Goal: Book appointment/travel/reservation

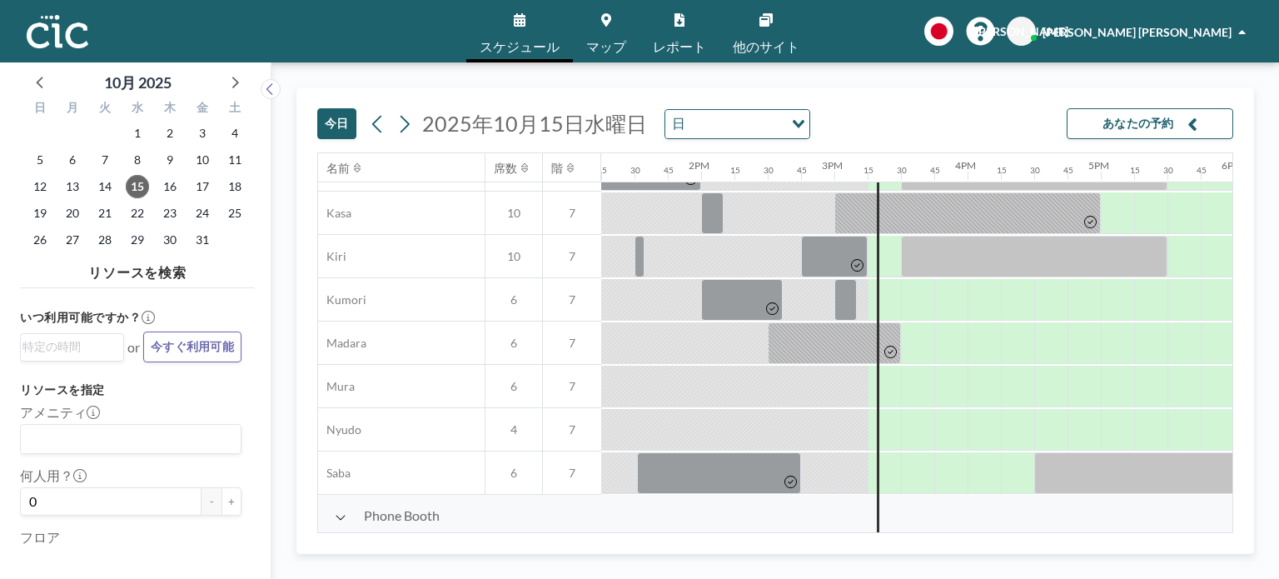
scroll to position [167, 1765]
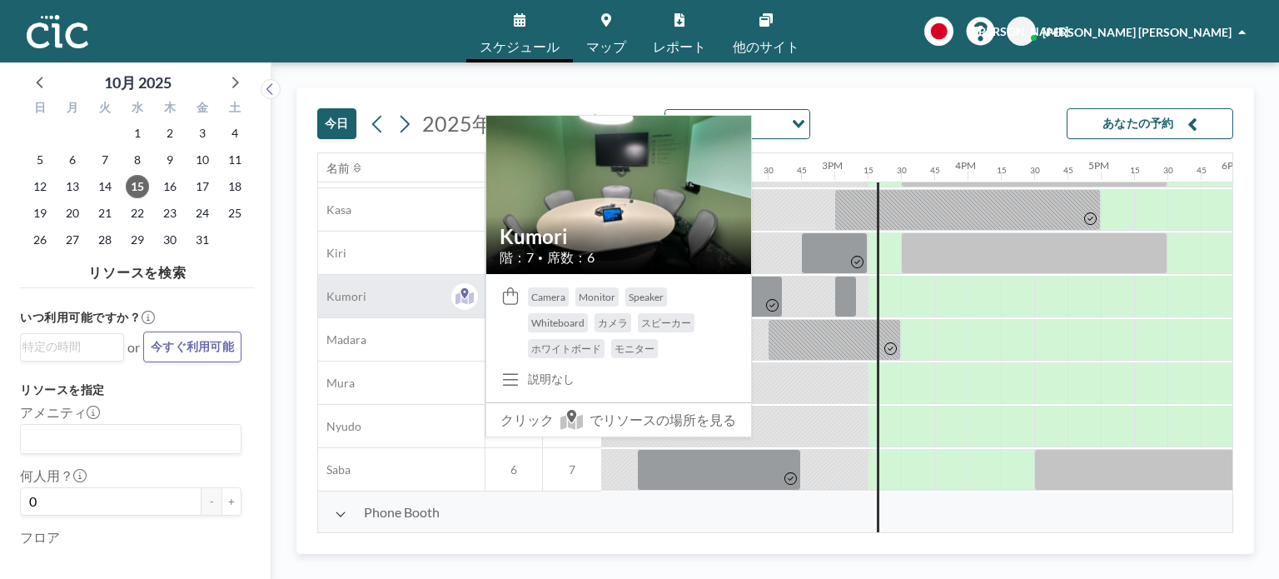
click at [406, 304] on div "Kumori" at bounding box center [401, 296] width 167 height 42
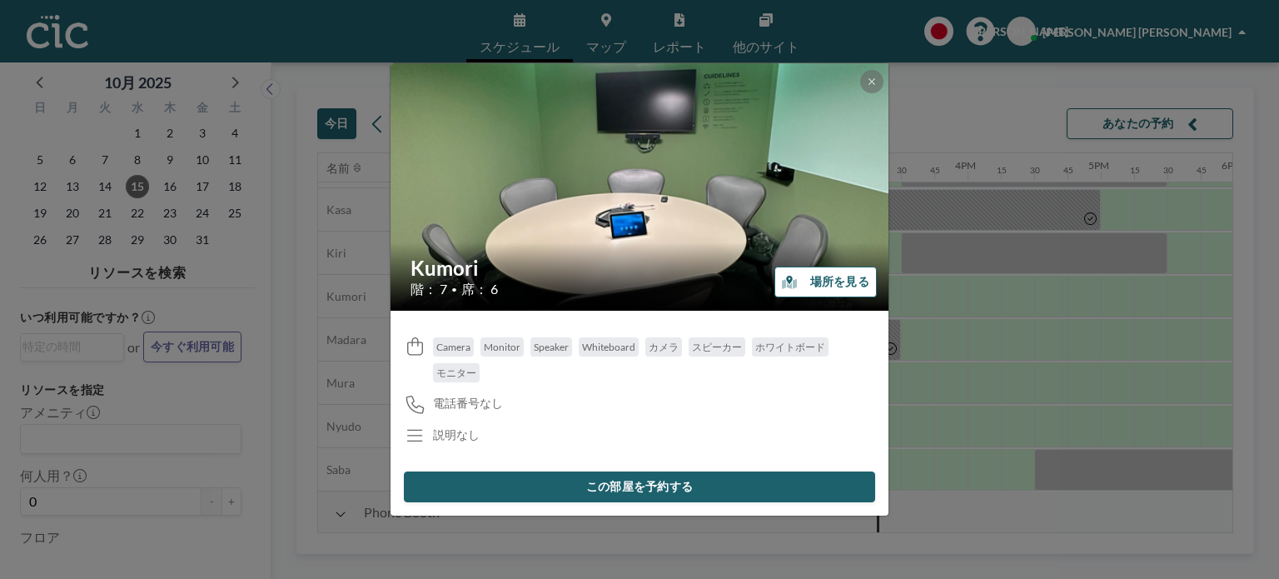
click at [830, 286] on button "場所を見る" at bounding box center [825, 281] width 102 height 31
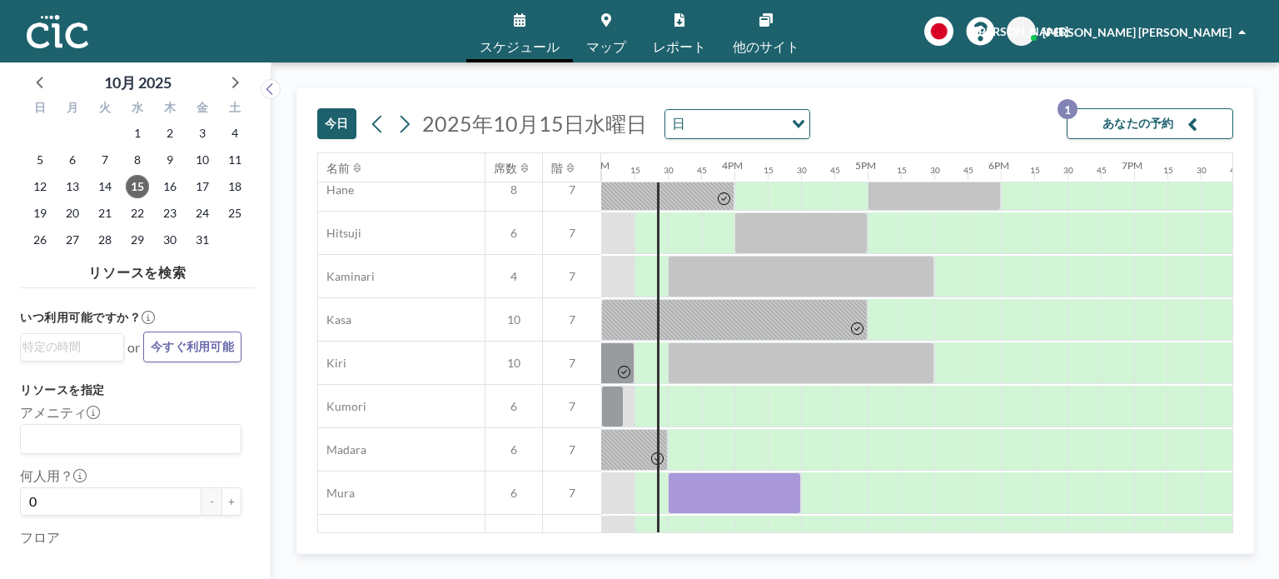
scroll to position [83, 1999]
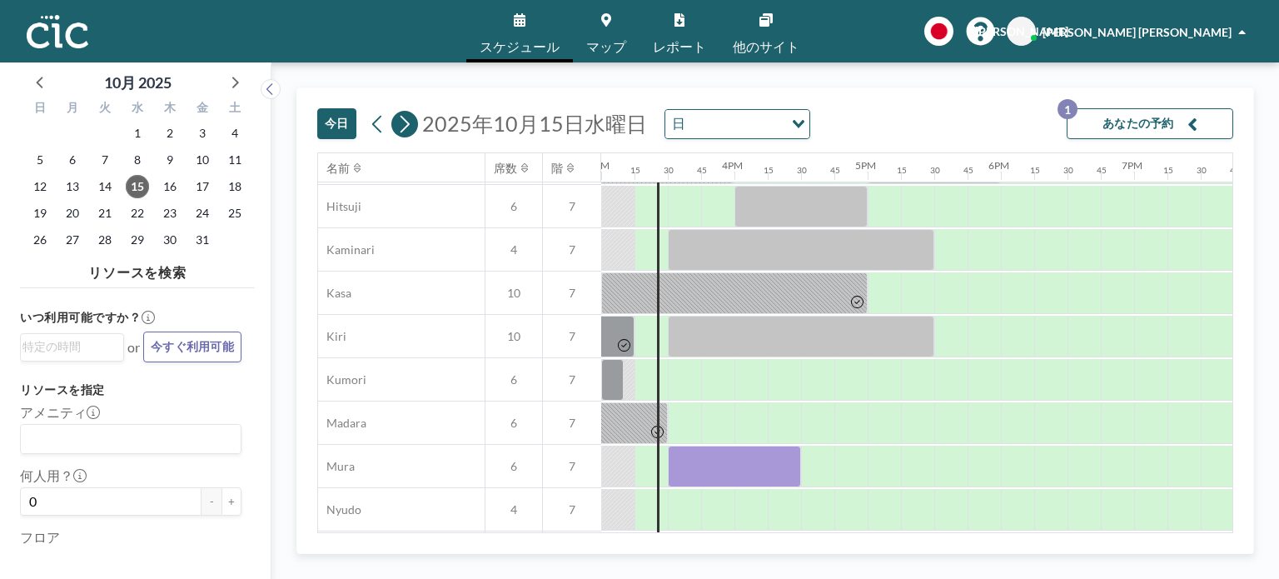
click at [402, 128] on icon at bounding box center [404, 124] width 16 height 25
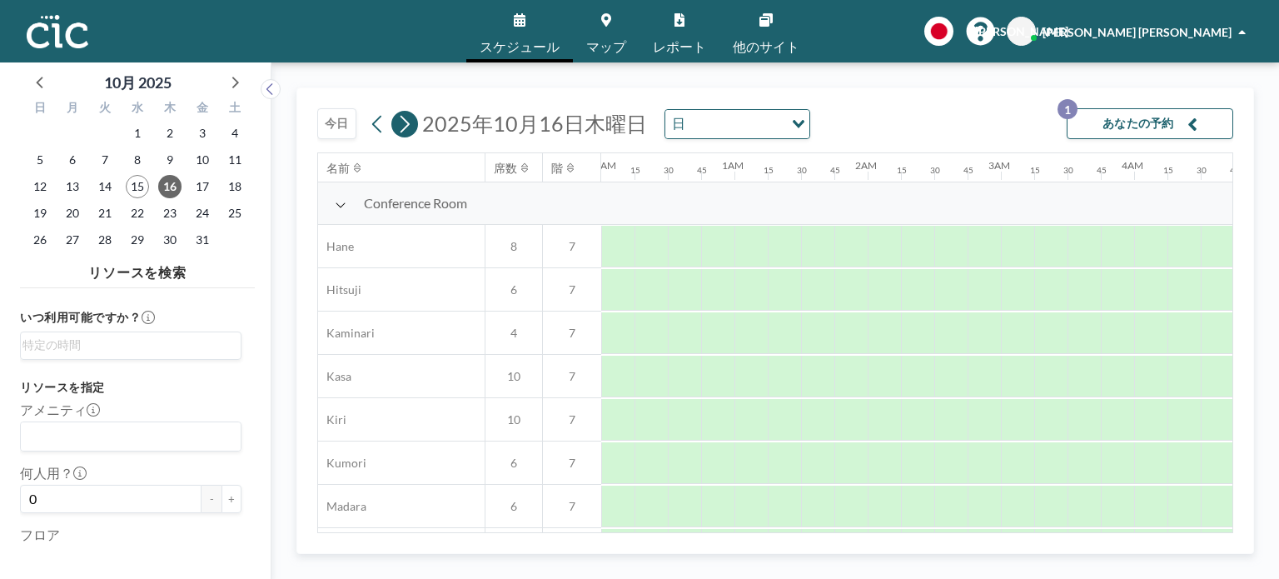
click at [402, 128] on icon at bounding box center [404, 124] width 16 height 25
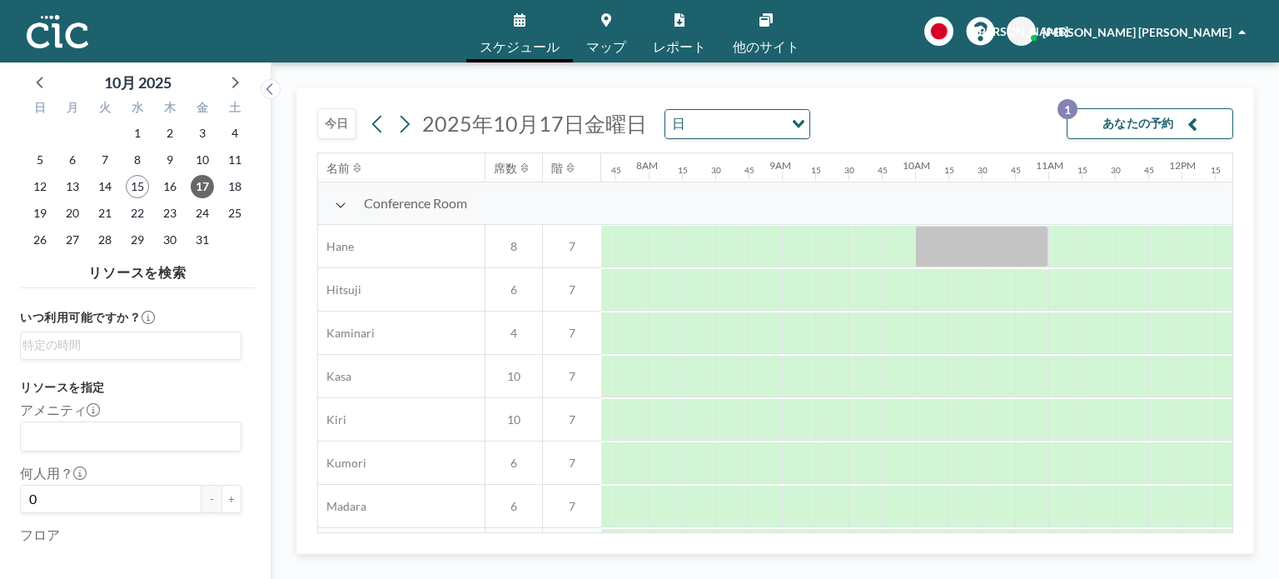
scroll to position [0, 1033]
click at [705, 127] on input "Search for option" at bounding box center [736, 124] width 92 height 22
click at [570, 127] on span "2025年10月17日金曜日" at bounding box center [534, 123] width 225 height 25
click at [404, 127] on icon at bounding box center [404, 124] width 16 height 25
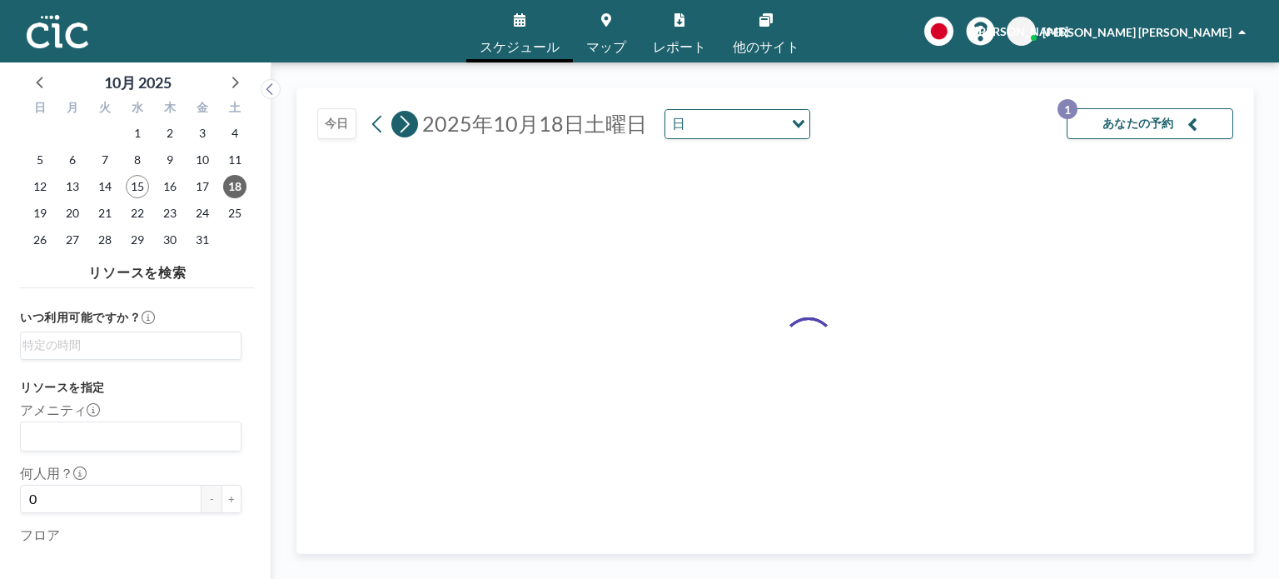
click at [404, 127] on icon at bounding box center [405, 123] width 9 height 17
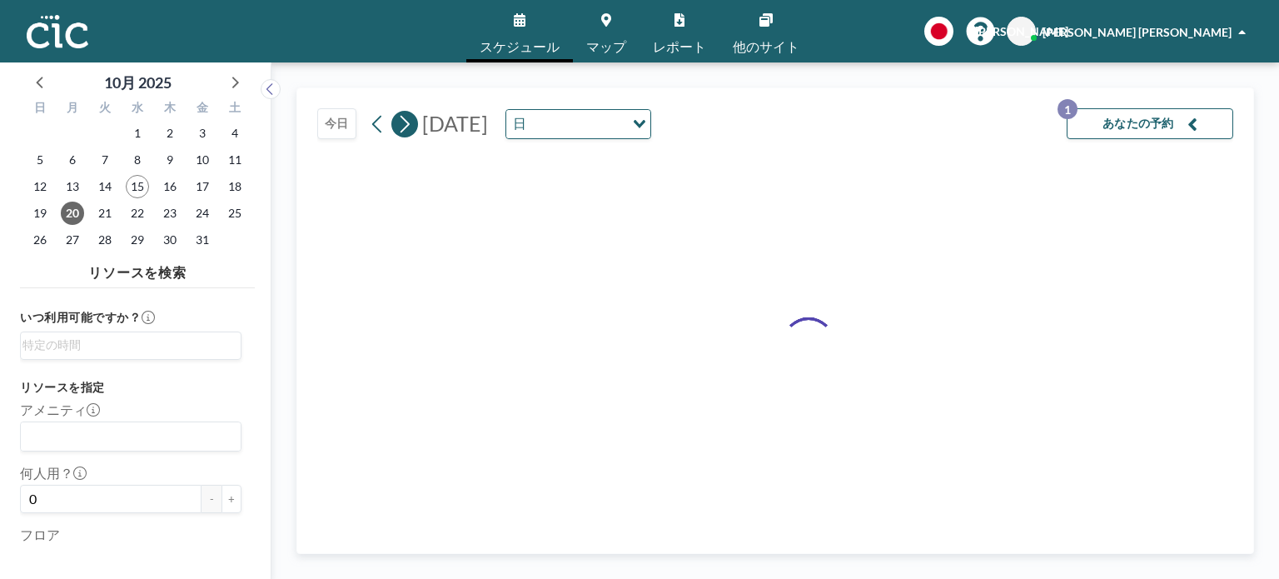
click at [404, 127] on icon at bounding box center [405, 123] width 9 height 17
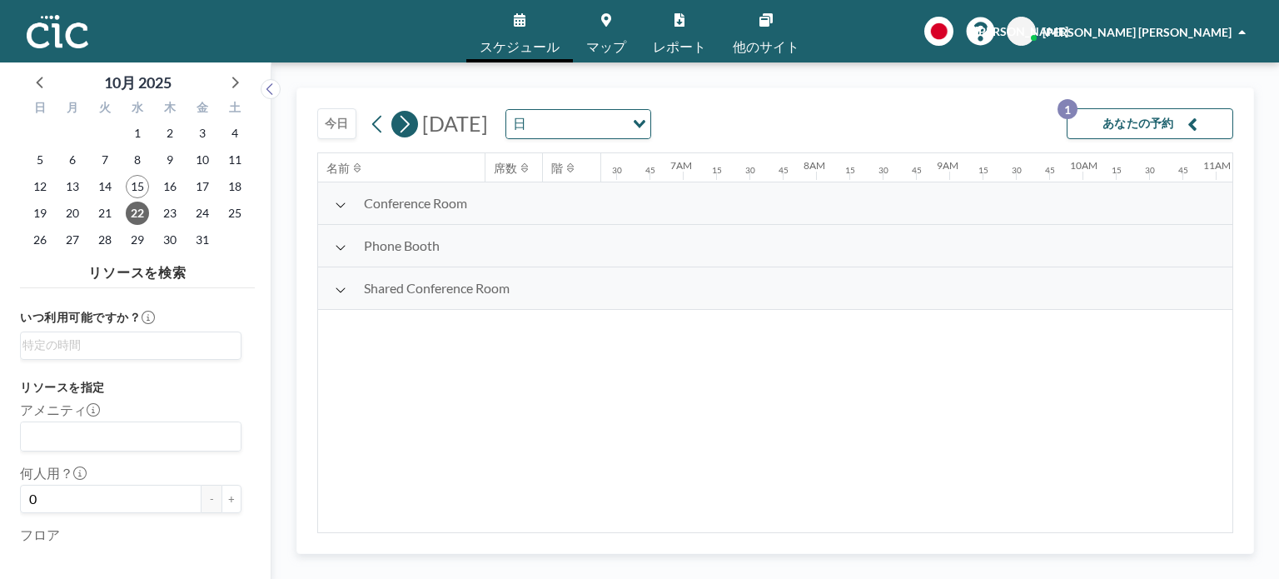
click at [404, 127] on icon at bounding box center [405, 123] width 9 height 17
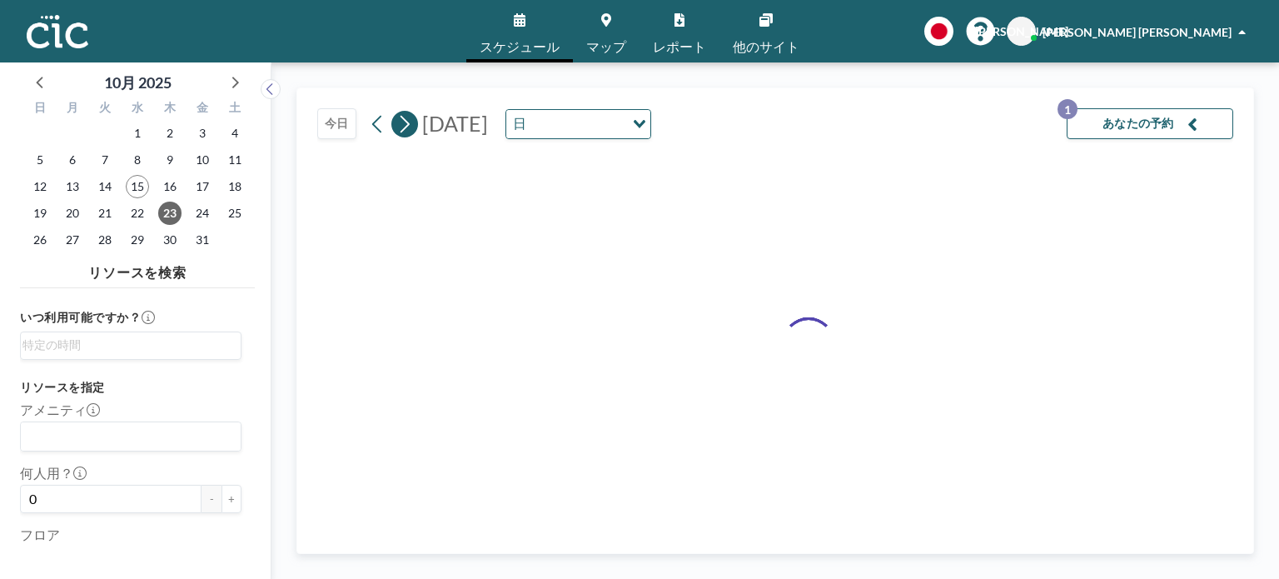
click at [404, 127] on icon at bounding box center [405, 123] width 9 height 17
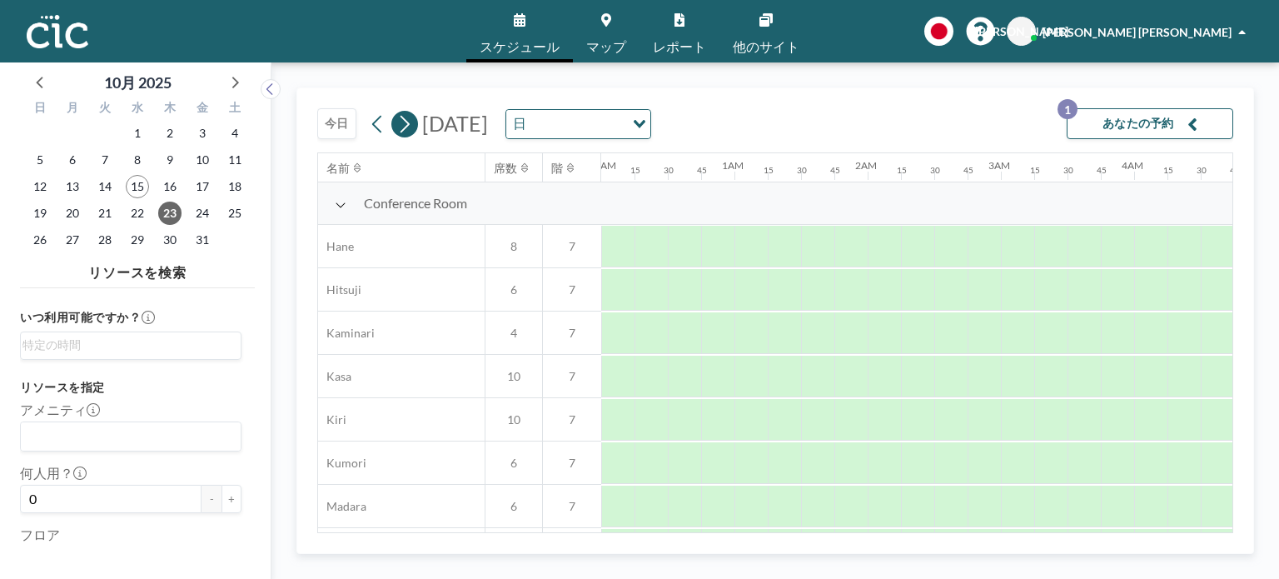
scroll to position [0, 0]
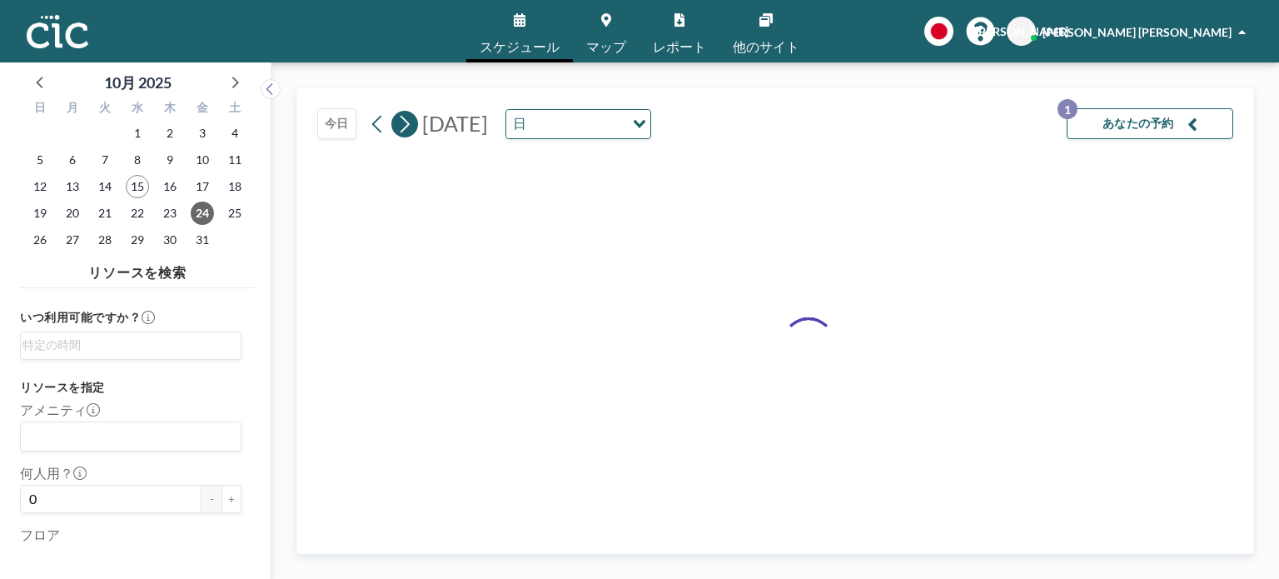
click at [404, 127] on icon at bounding box center [405, 123] width 9 height 17
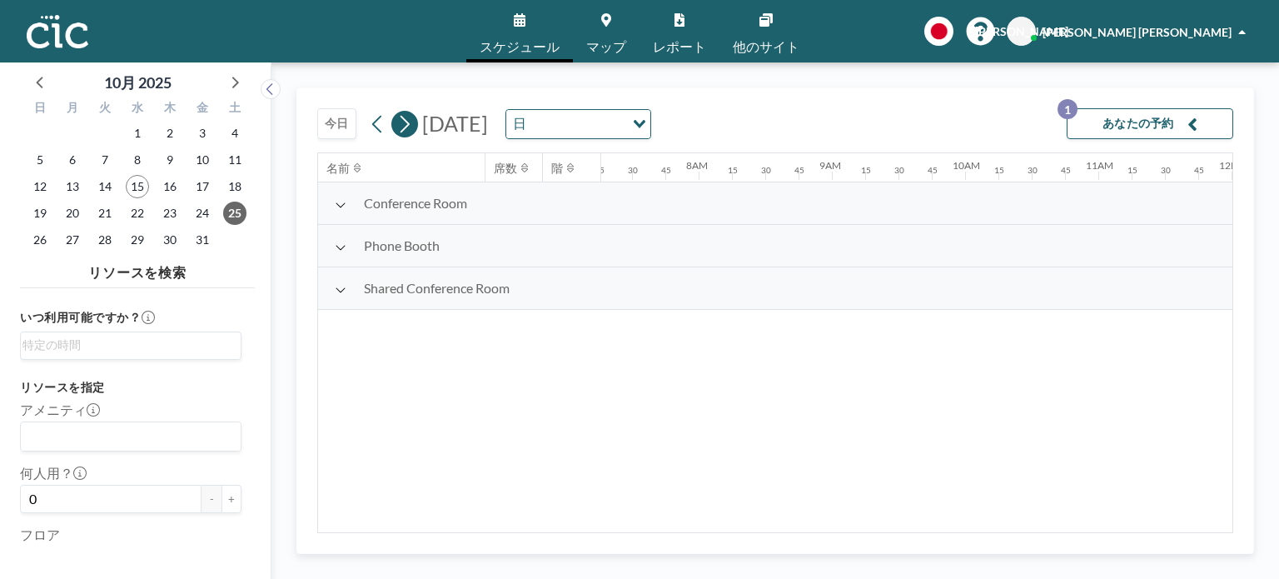
click at [404, 127] on icon at bounding box center [405, 123] width 9 height 17
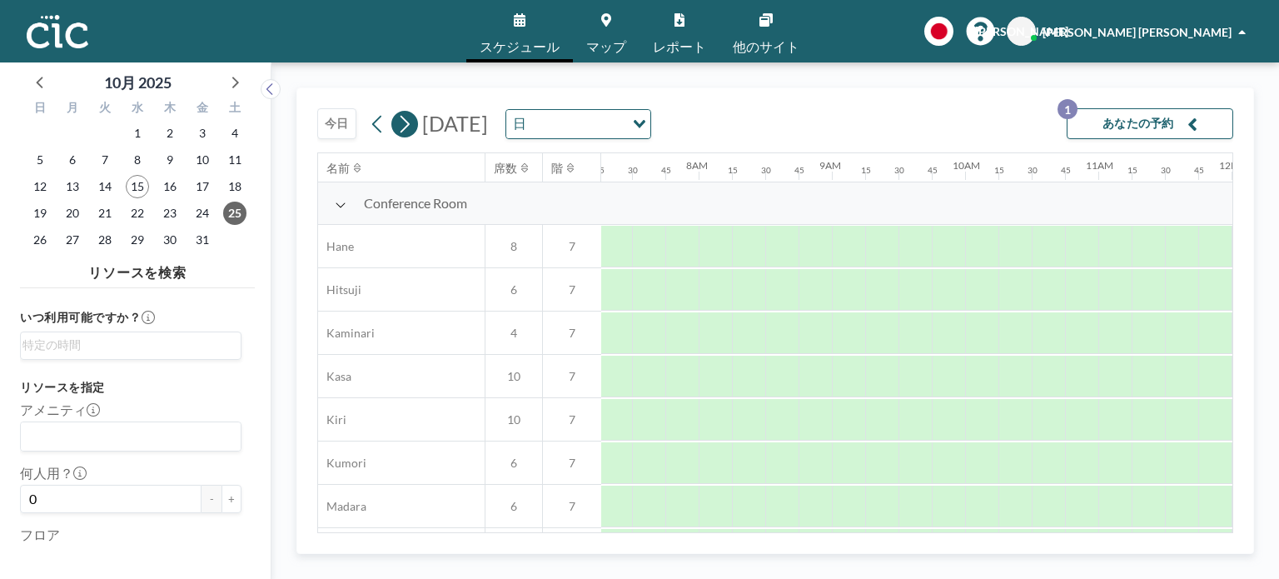
scroll to position [0, 1033]
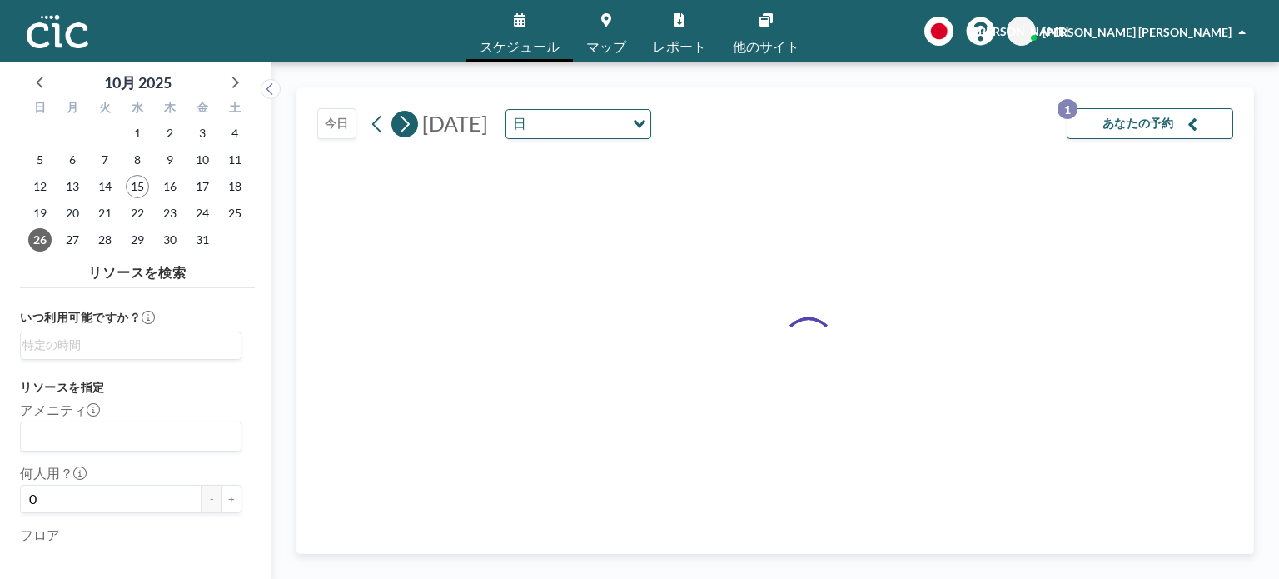
click at [405, 124] on icon at bounding box center [404, 124] width 16 height 25
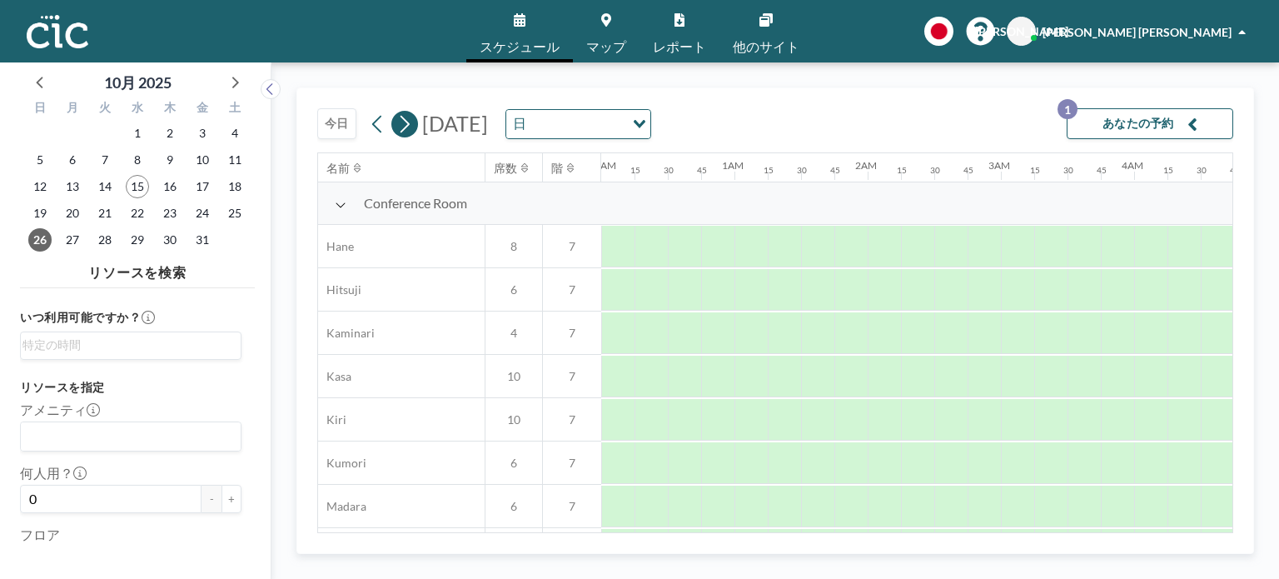
scroll to position [0, 0]
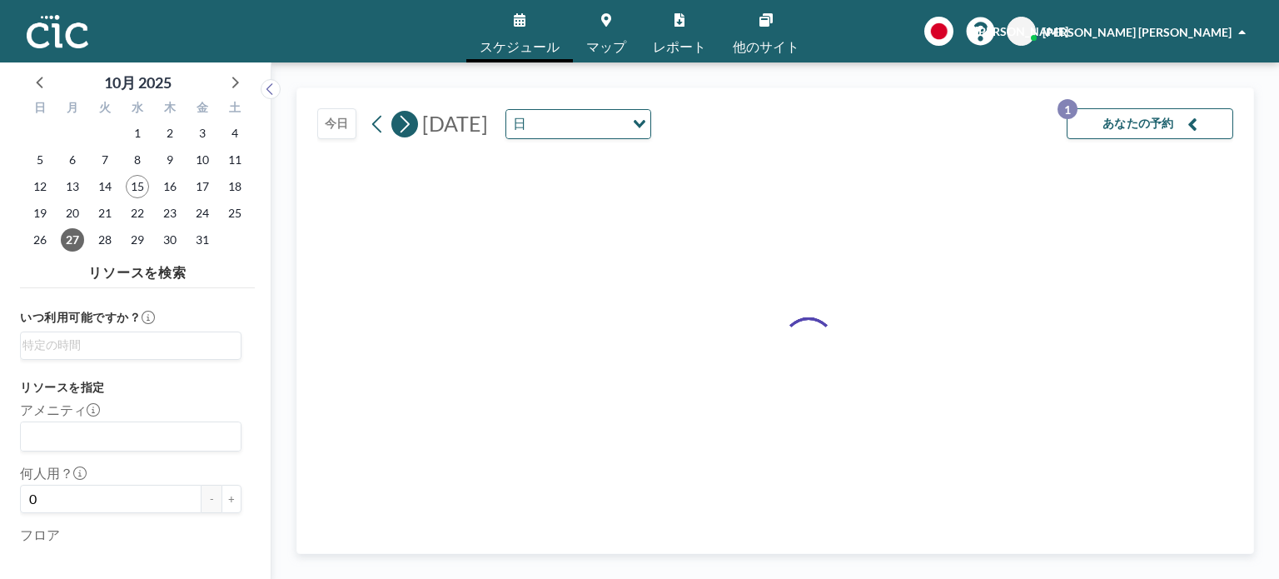
click at [406, 122] on icon at bounding box center [404, 124] width 16 height 25
click at [406, 119] on icon at bounding box center [404, 124] width 16 height 25
click at [406, 118] on icon at bounding box center [404, 124] width 16 height 25
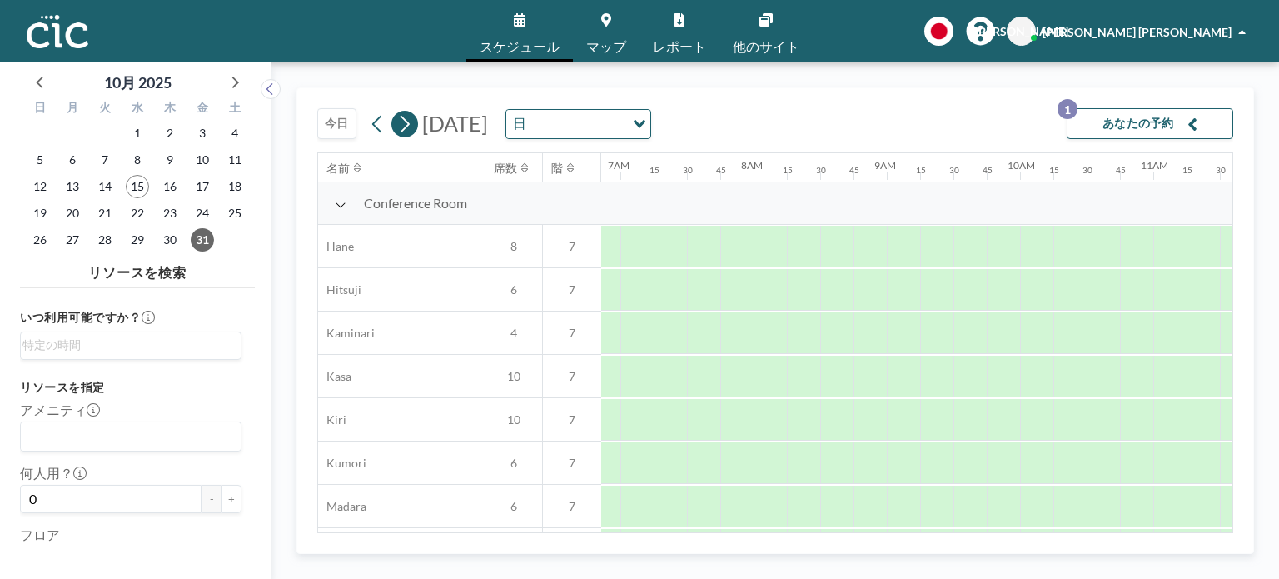
scroll to position [0, 1033]
click at [406, 115] on icon at bounding box center [404, 124] width 16 height 25
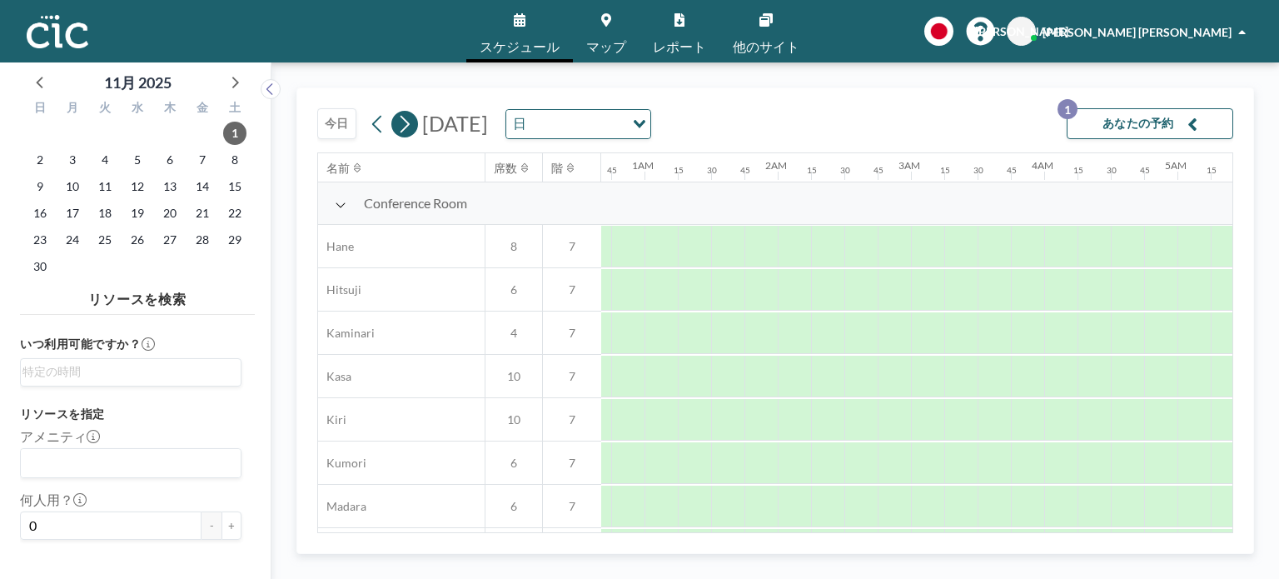
click at [406, 115] on icon at bounding box center [404, 124] width 16 height 25
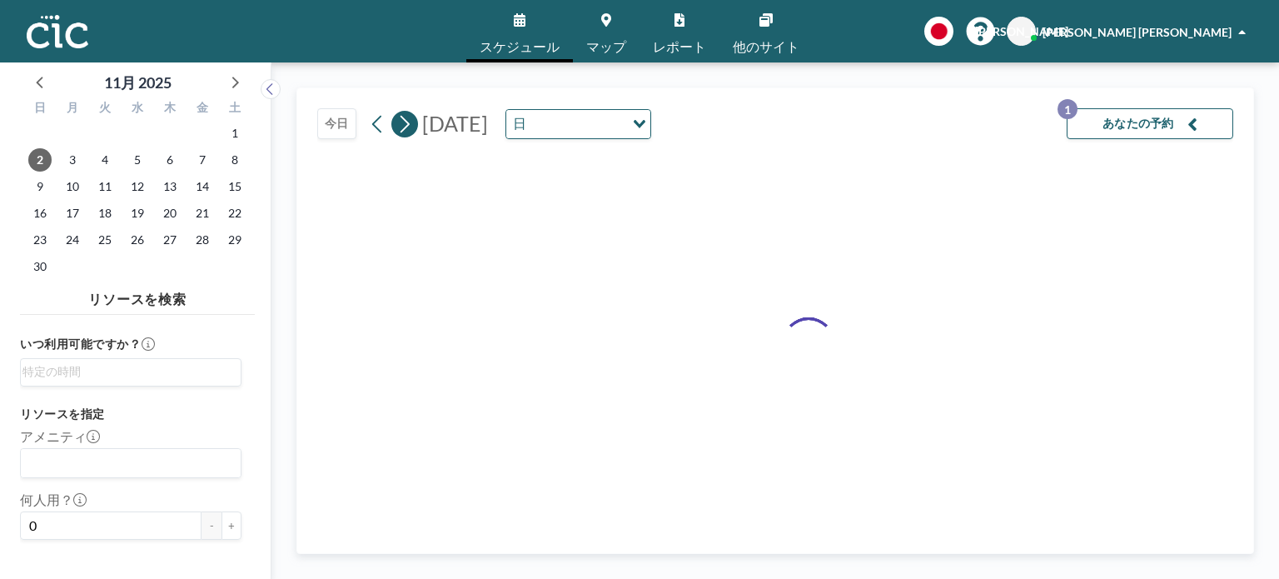
click at [406, 115] on icon at bounding box center [404, 124] width 16 height 25
click at [398, 129] on icon at bounding box center [404, 124] width 16 height 25
click at [403, 128] on icon at bounding box center [405, 123] width 9 height 17
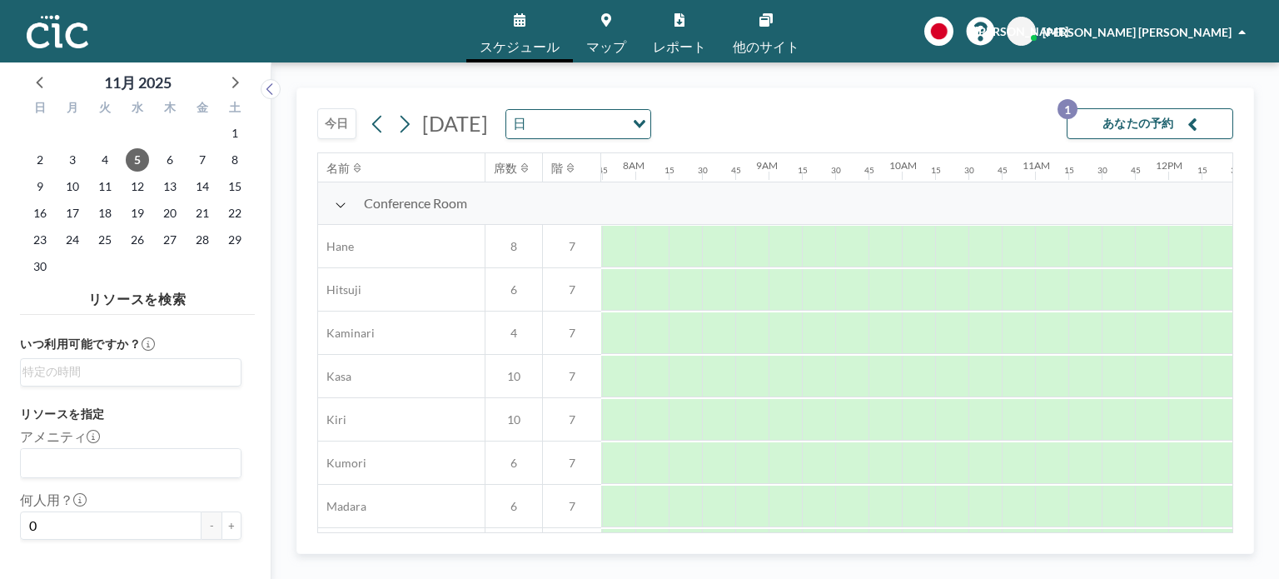
scroll to position [0, 1033]
click at [403, 123] on icon at bounding box center [404, 124] width 16 height 25
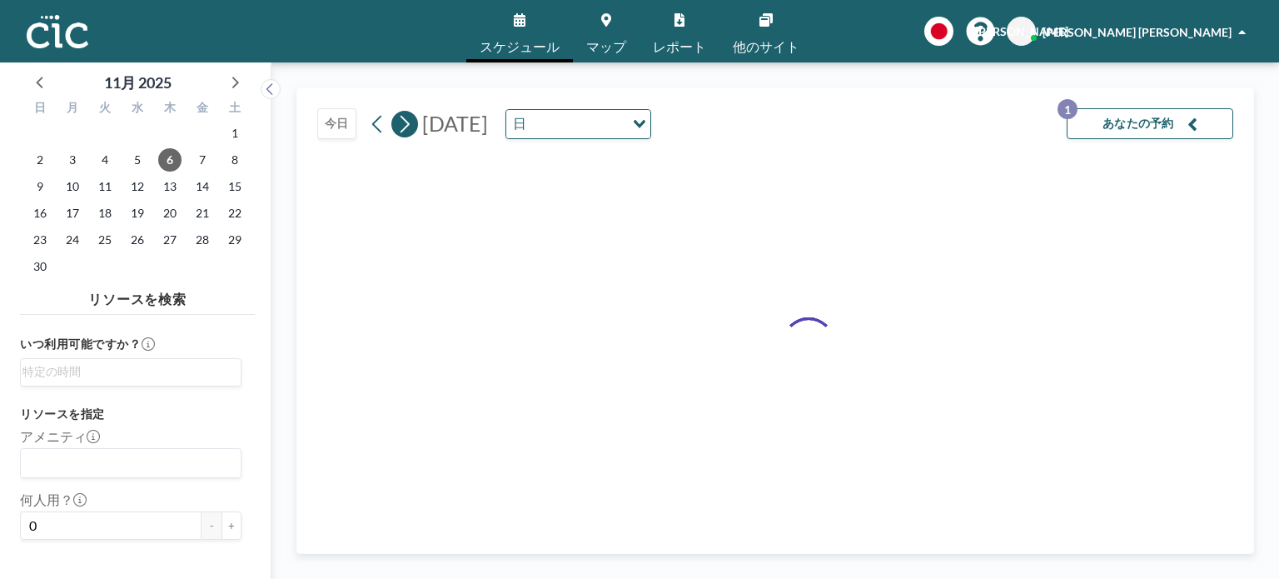
click at [405, 123] on icon at bounding box center [404, 124] width 16 height 25
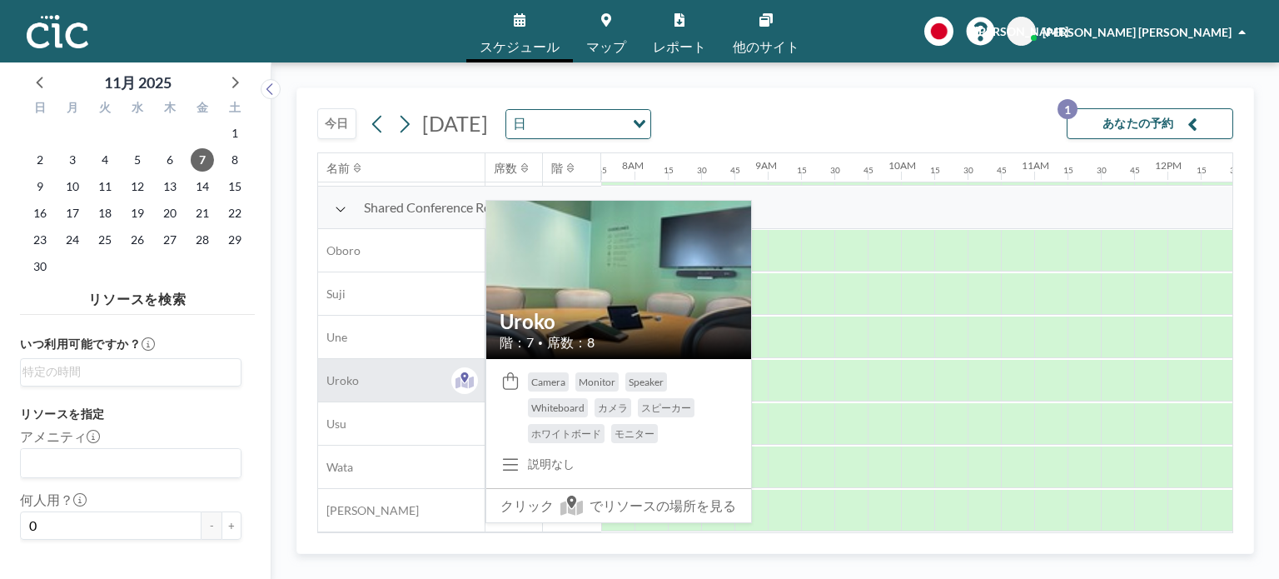
scroll to position [1214, 1033]
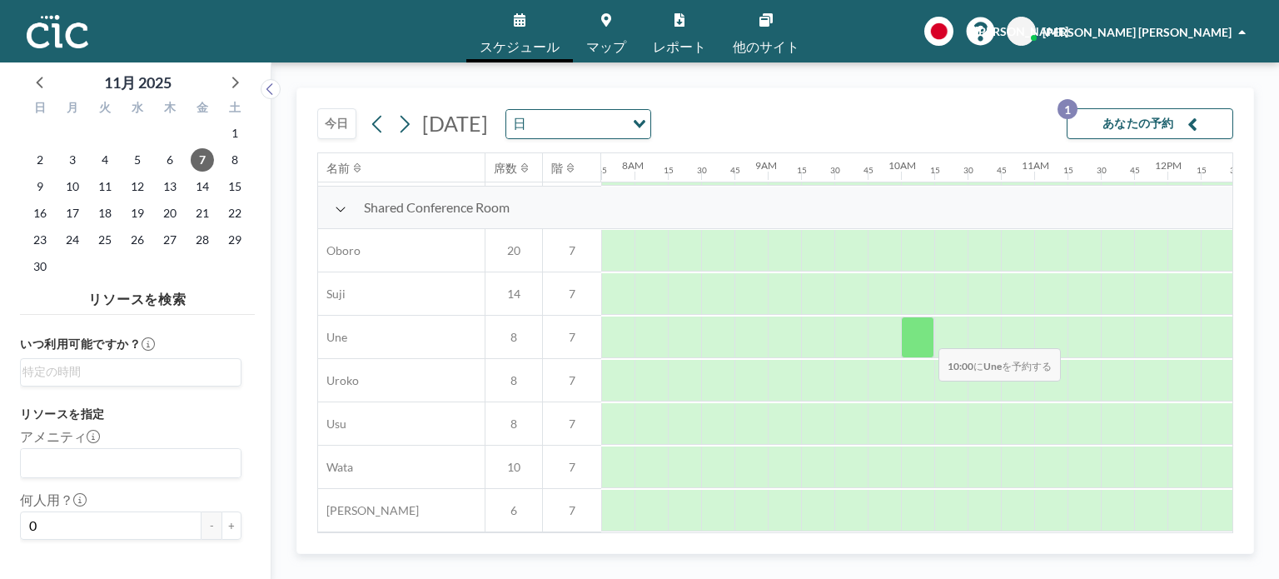
click at [925, 336] on div at bounding box center [917, 337] width 33 height 42
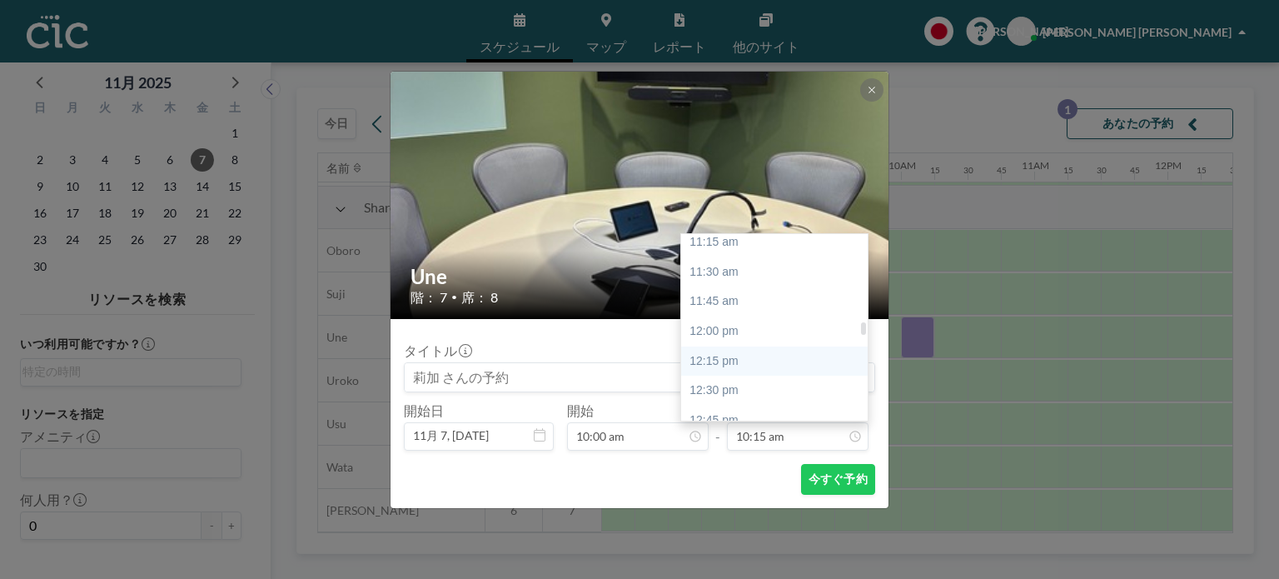
scroll to position [1382, 0]
click at [766, 289] on div "12:00 pm" at bounding box center [778, 289] width 195 height 30
type input "12:00 pm"
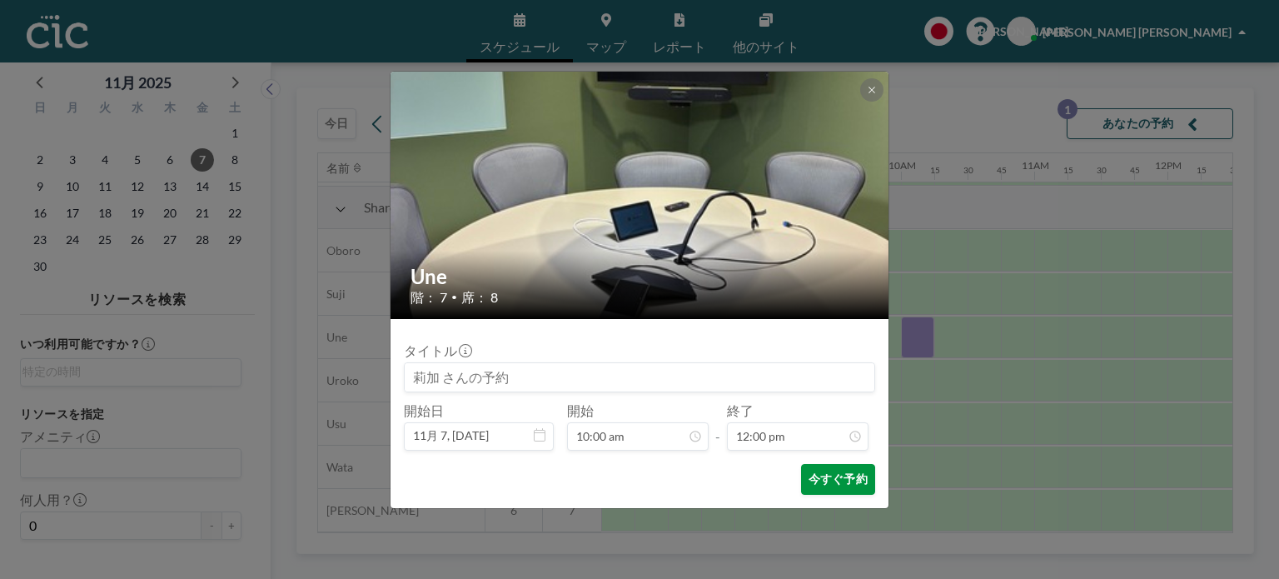
scroll to position [1422, 0]
click at [834, 477] on button "今すぐ予約" at bounding box center [838, 479] width 74 height 31
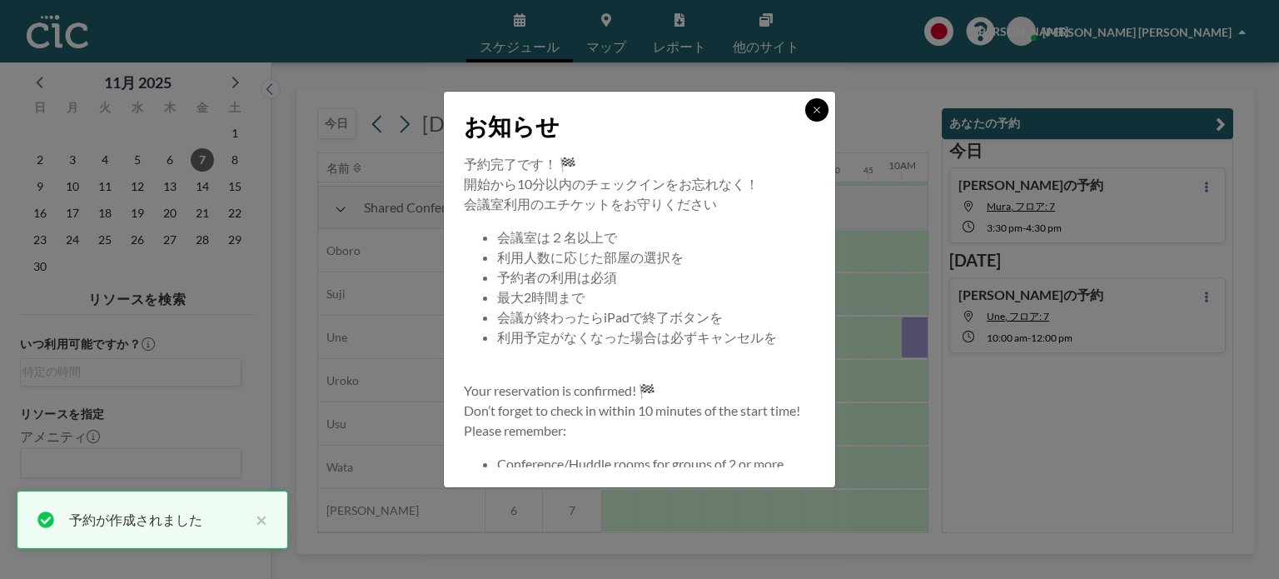
click at [812, 108] on icon at bounding box center [817, 110] width 10 height 10
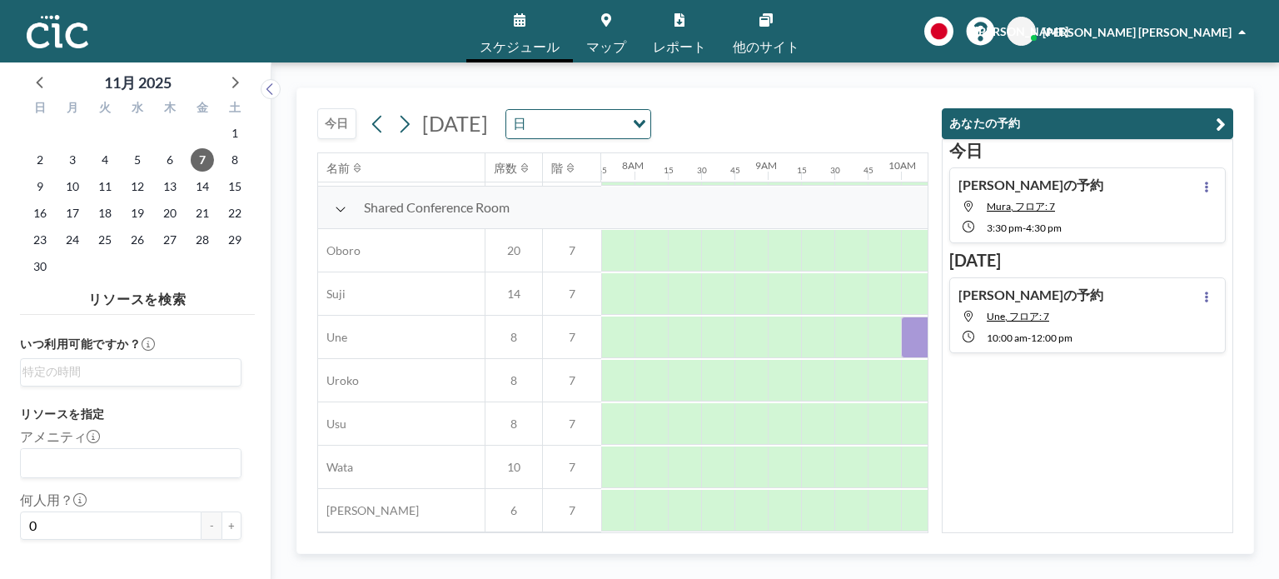
click at [1013, 81] on div "[DATE] [DATE] 日 Loading... 名前 席数 階 12AM 15 30 45 1AM 15 30 45 2AM 15 30 45 3AM …" at bounding box center [775, 320] width 1008 height 516
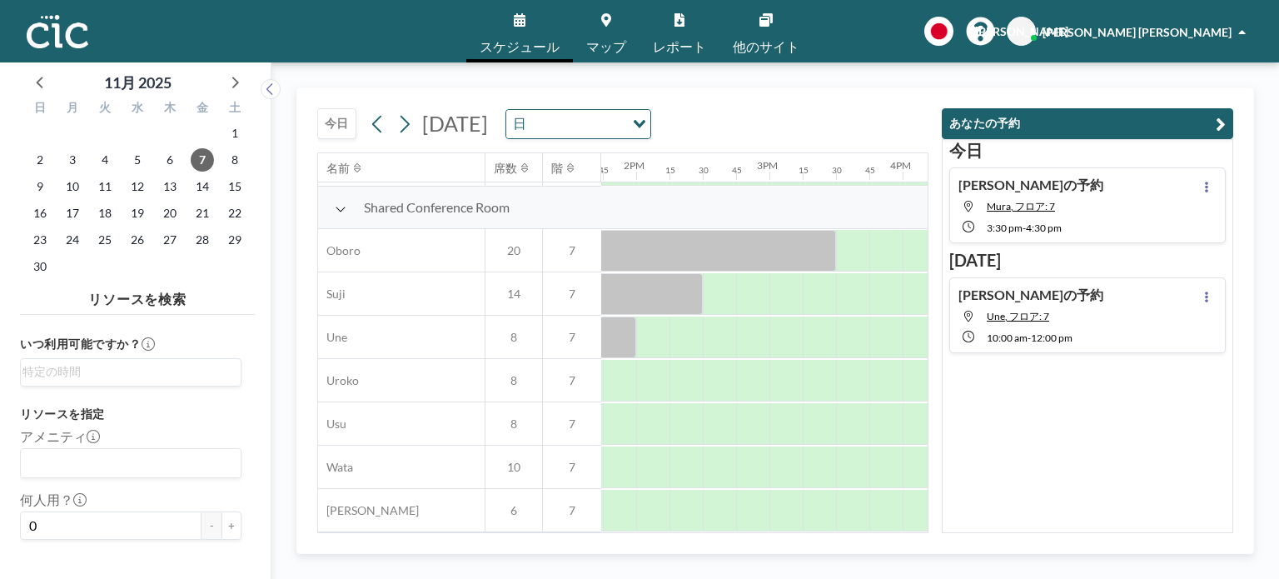
scroll to position [1214, 1810]
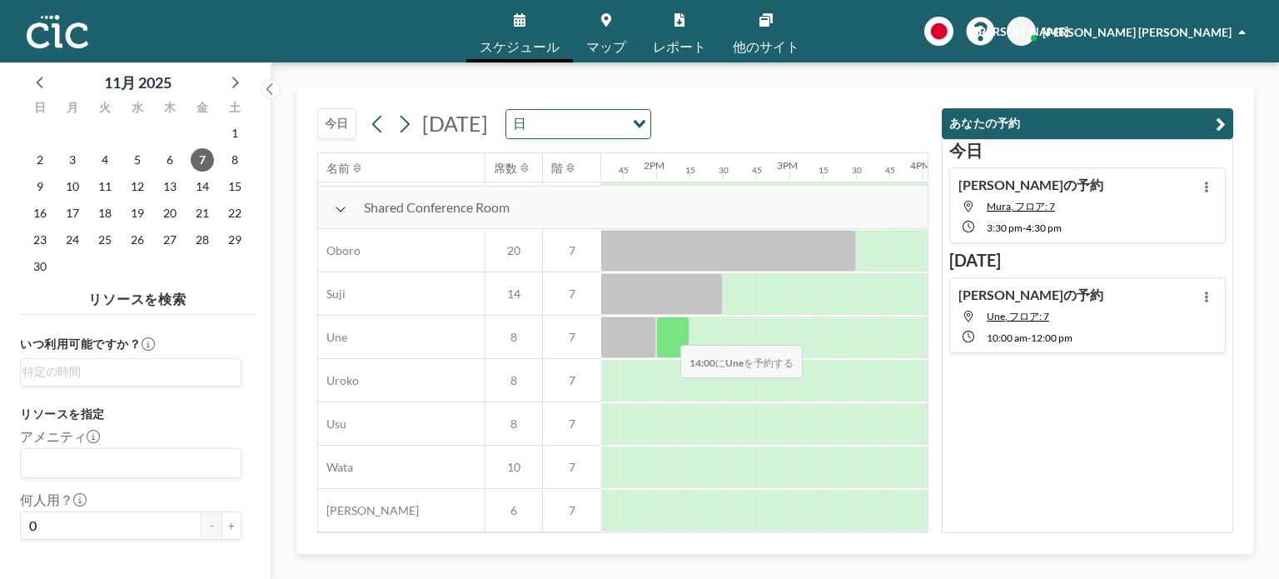
click at [667, 332] on div at bounding box center [672, 337] width 33 height 42
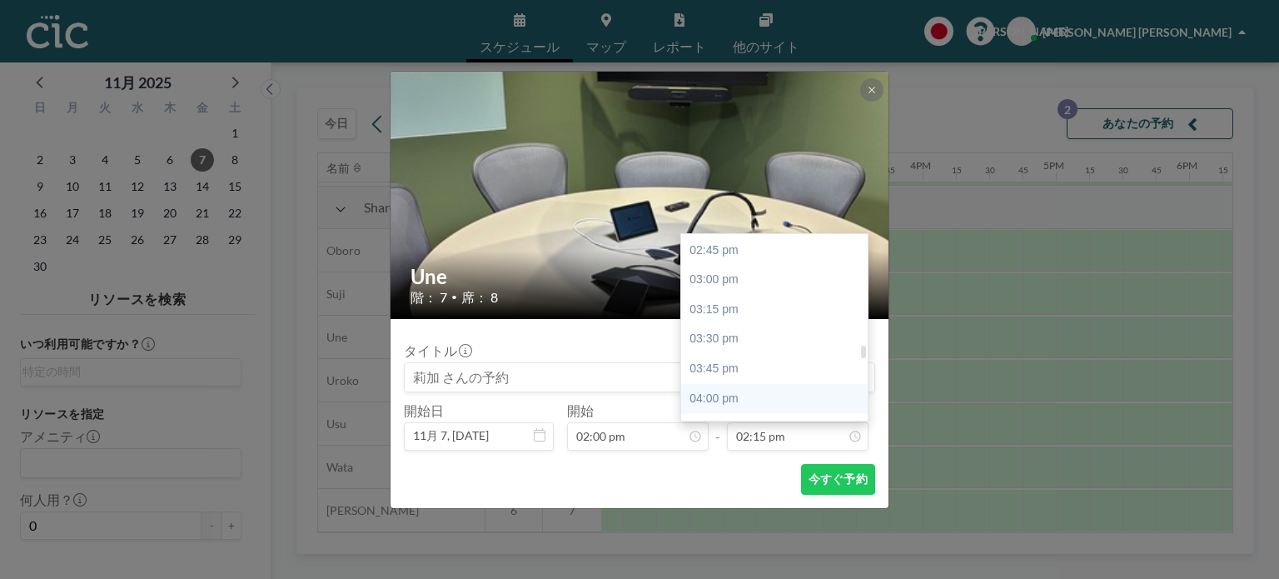
scroll to position [1772, 0]
click at [758, 373] on div "04:00 pm" at bounding box center [778, 374] width 195 height 30
type input "04:00 pm"
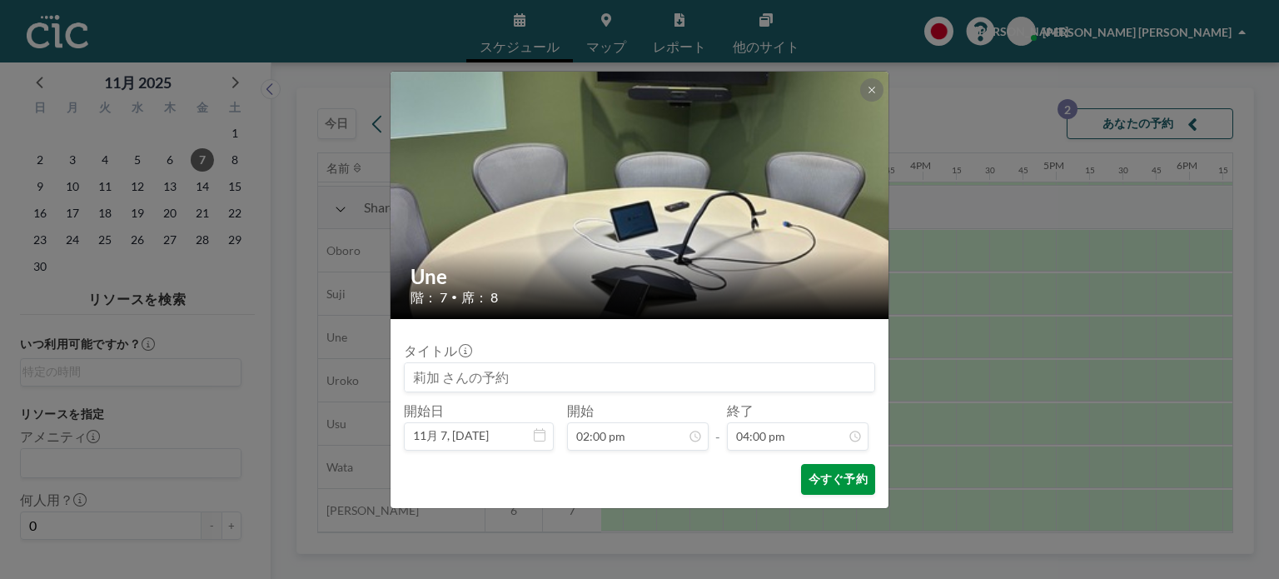
scroll to position [1897, 0]
click at [826, 476] on button "今すぐ予約" at bounding box center [838, 479] width 74 height 31
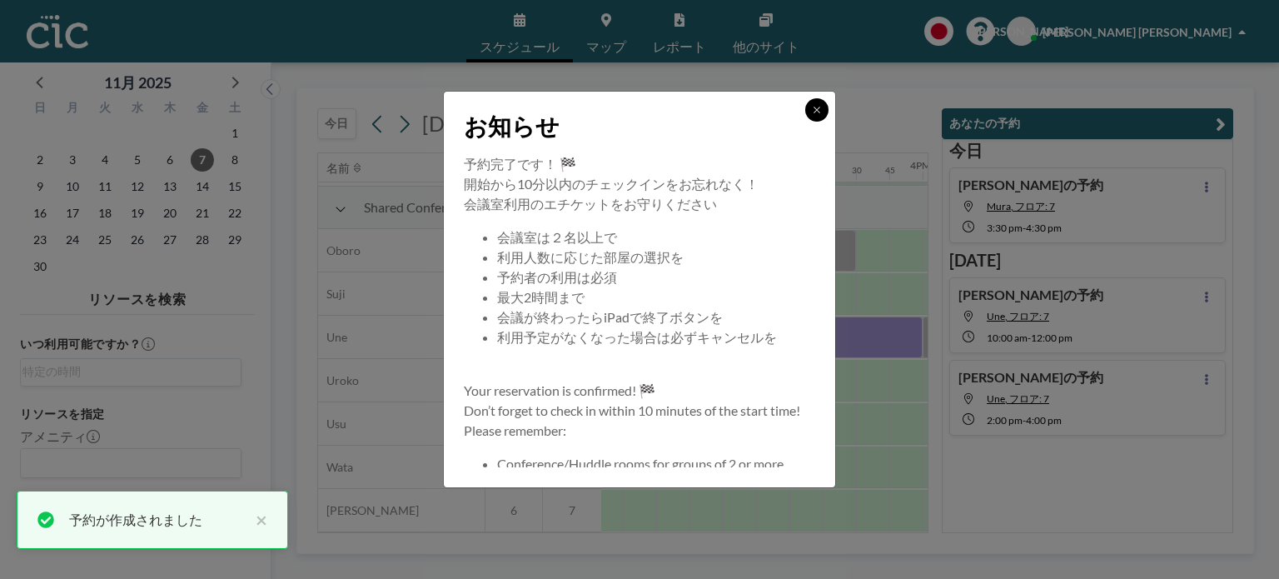
click at [816, 116] on button at bounding box center [816, 109] width 23 height 23
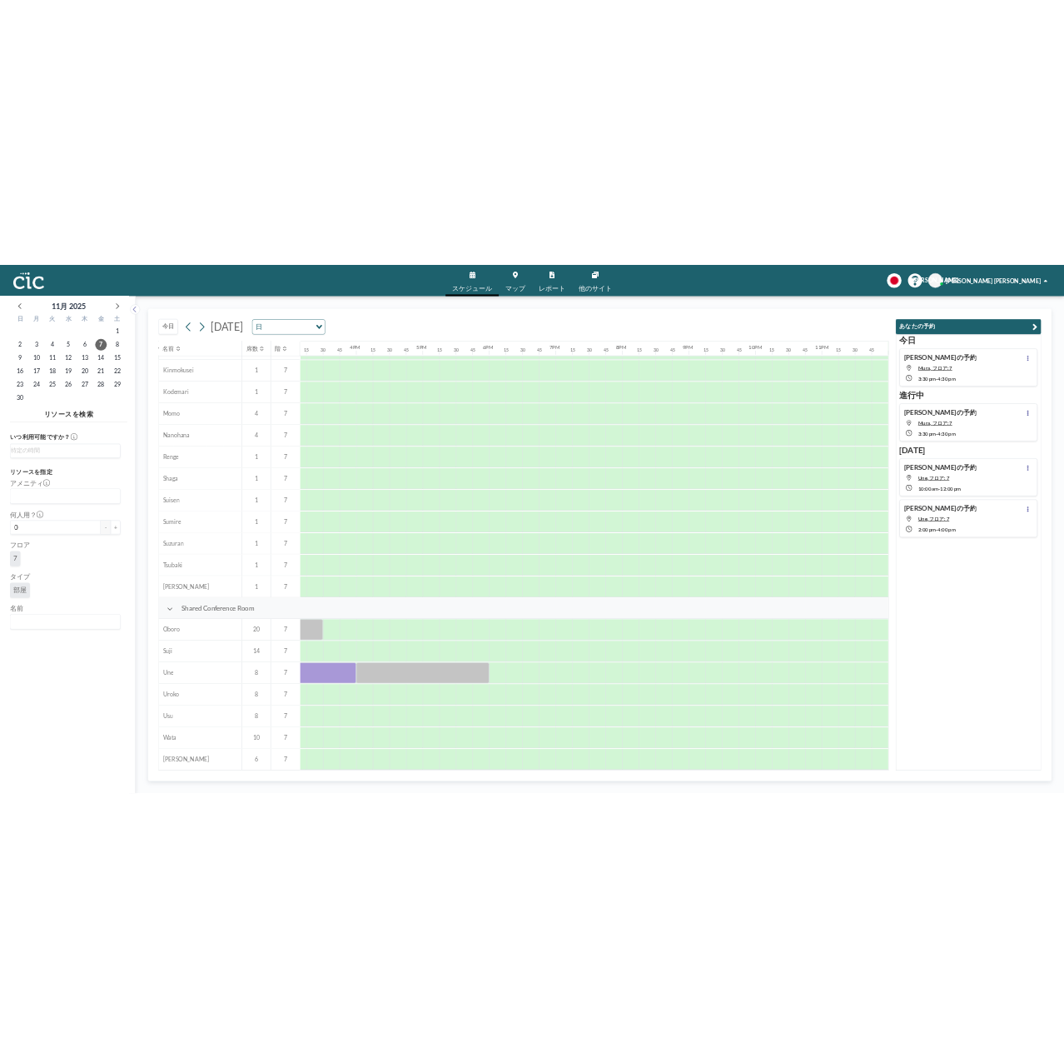
scroll to position [733, 2027]
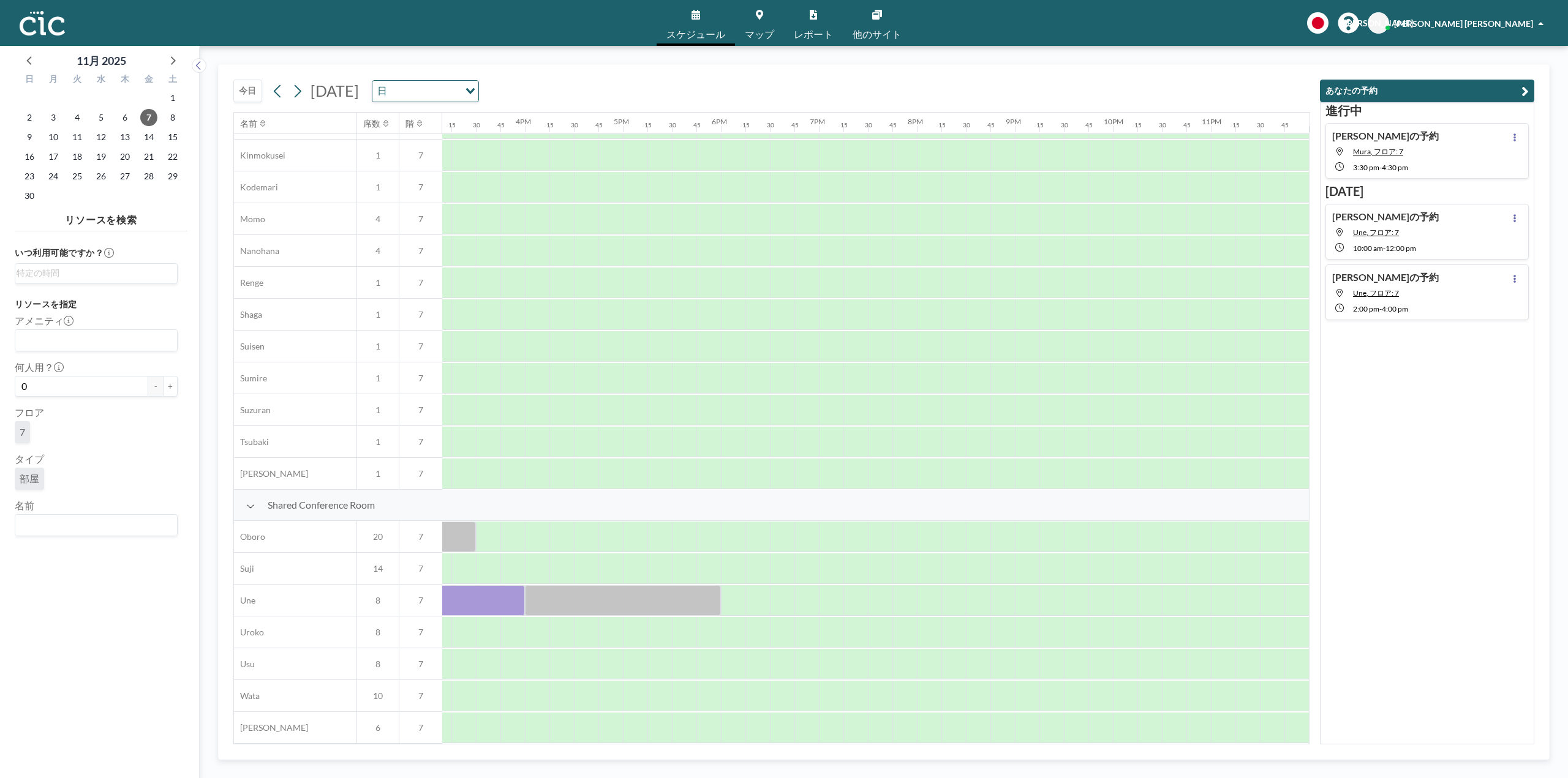
click at [57, 23] on img at bounding box center [43, 23] width 46 height 24
click at [702, 24] on link "スケジュール" at bounding box center [696, 23] width 79 height 46
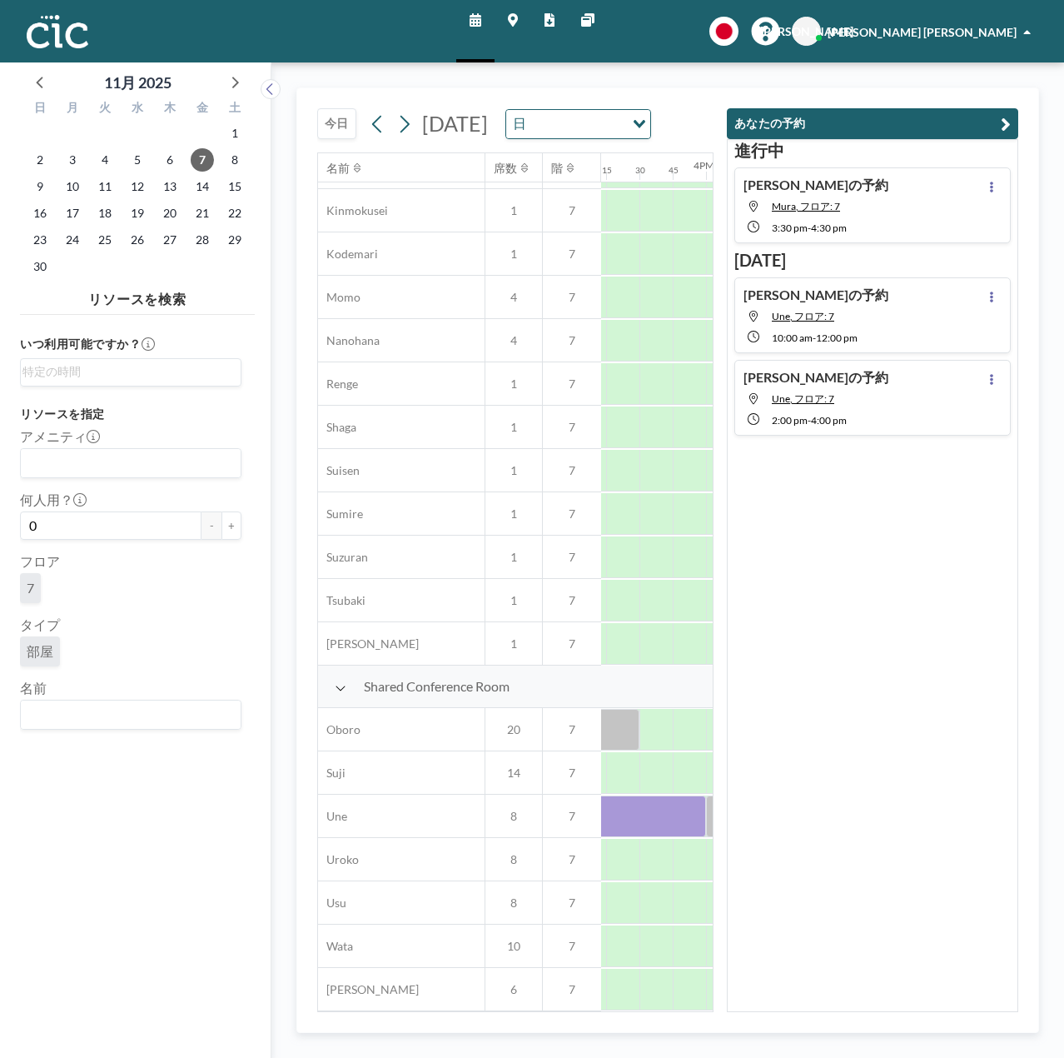
scroll to position [755, 2027]
click at [60, 34] on img at bounding box center [58, 31] width 62 height 33
click at [42, 84] on icon at bounding box center [41, 82] width 22 height 22
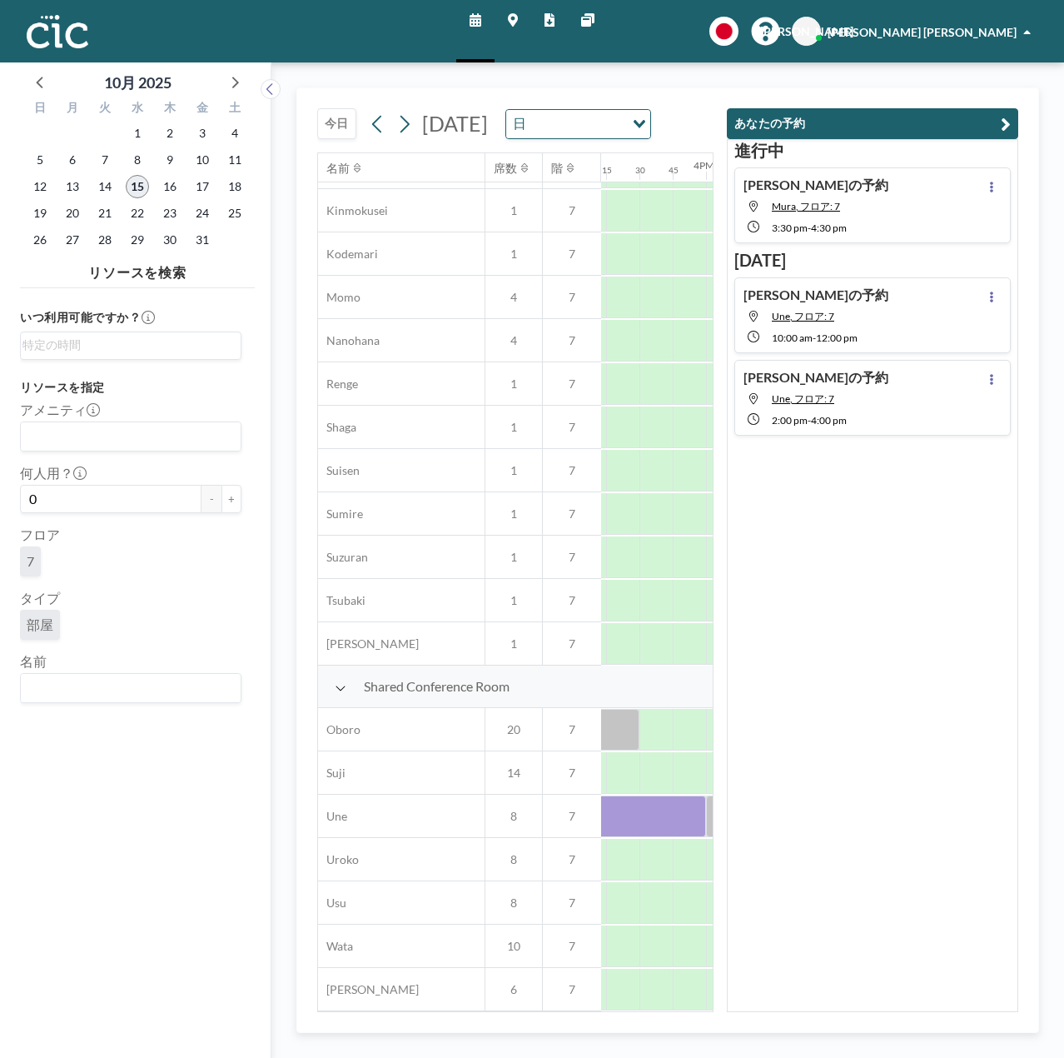
click at [139, 182] on span "15" at bounding box center [137, 186] width 23 height 23
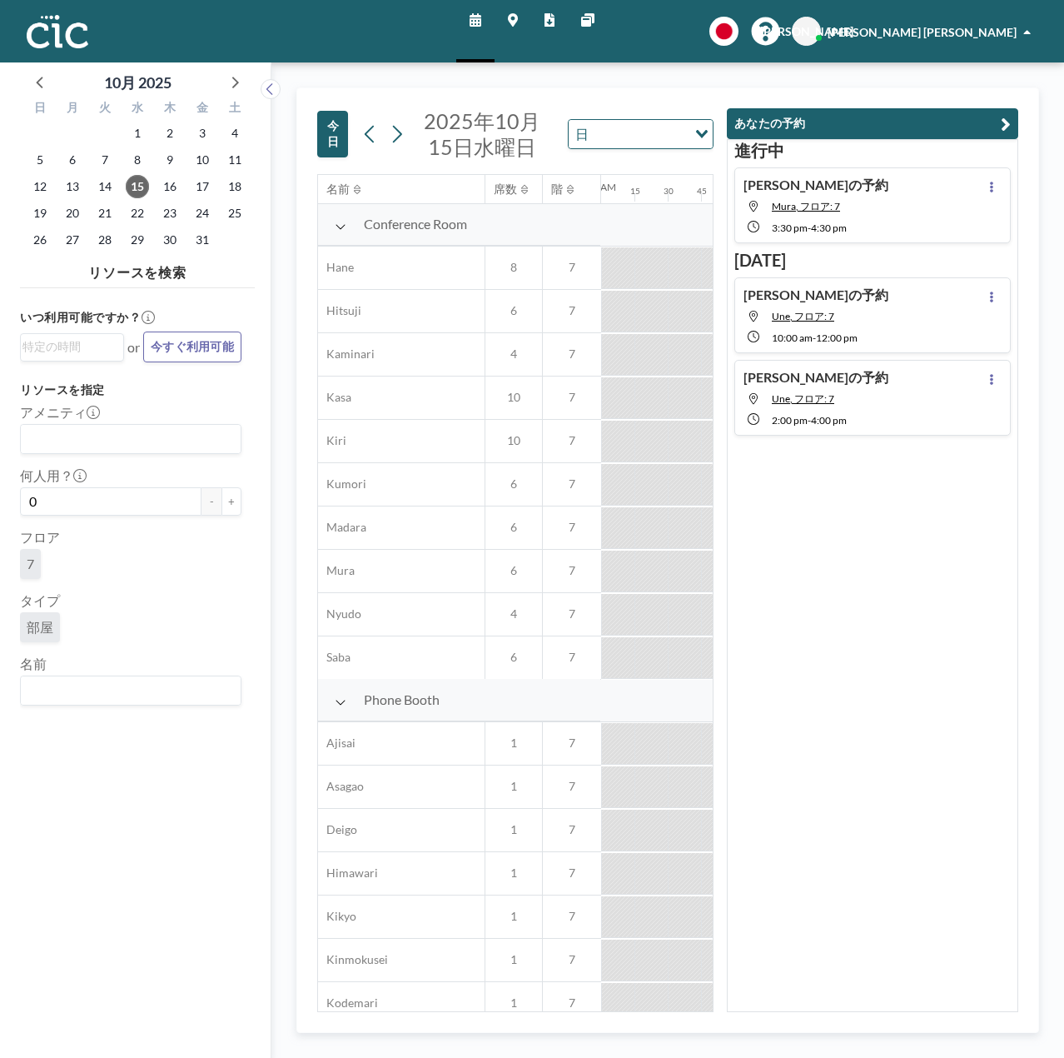
click at [1008, 121] on icon "button" at bounding box center [1006, 124] width 10 height 20
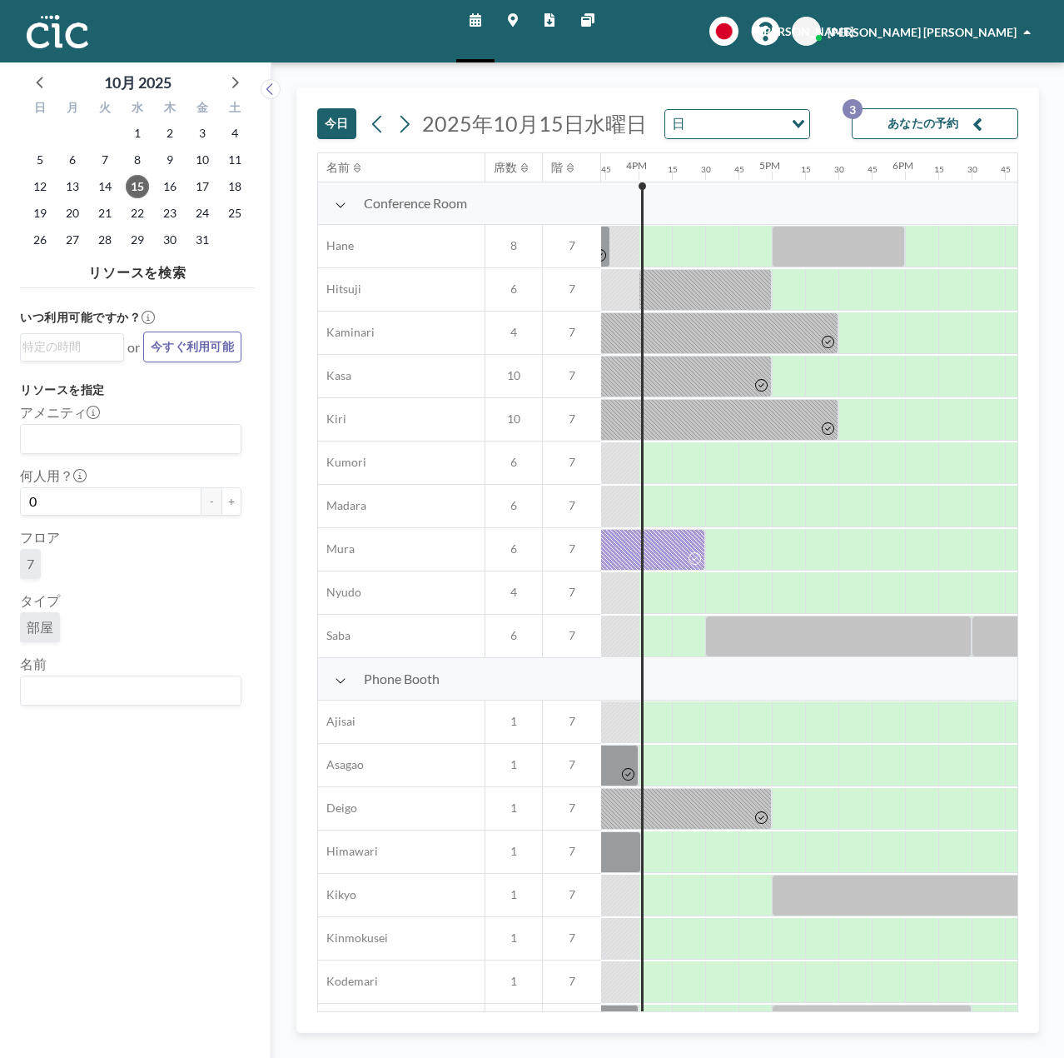
scroll to position [0, 2099]
